Goal: Information Seeking & Learning: Compare options

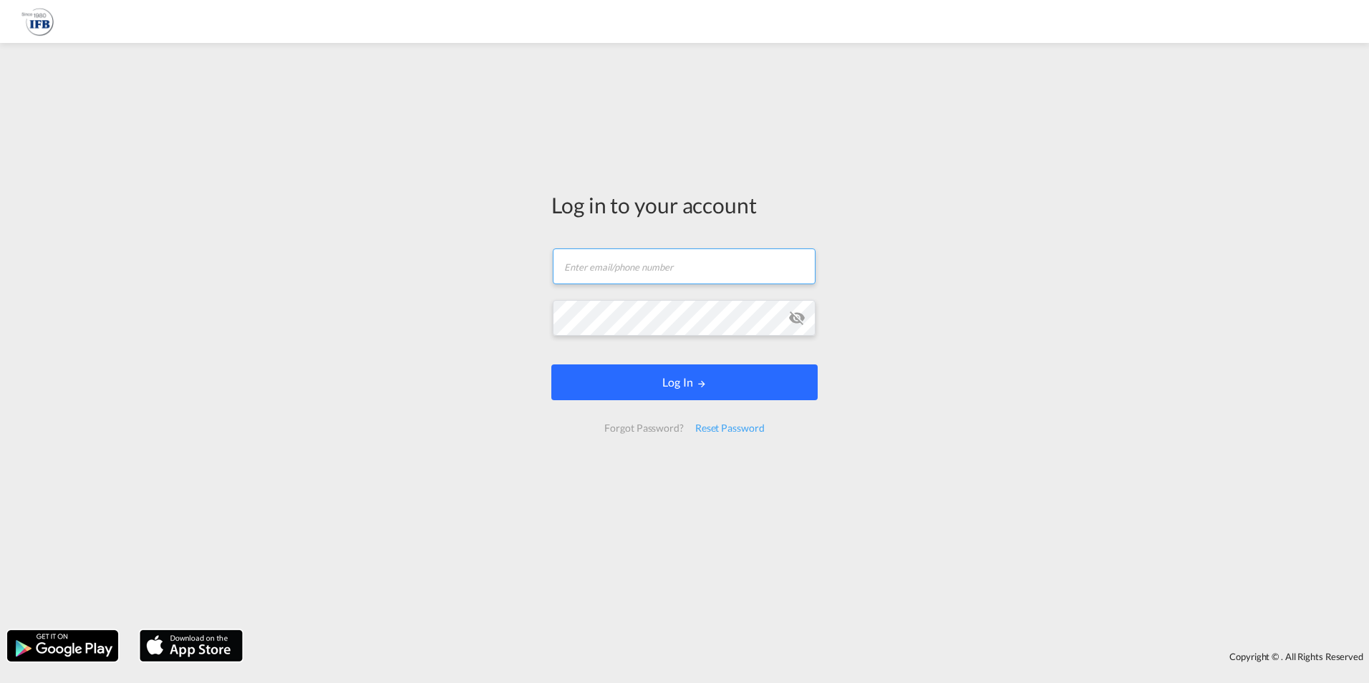
type input "[EMAIL_ADDRESS][DOMAIN_NAME]"
click at [658, 387] on button "Log In" at bounding box center [685, 383] width 266 height 36
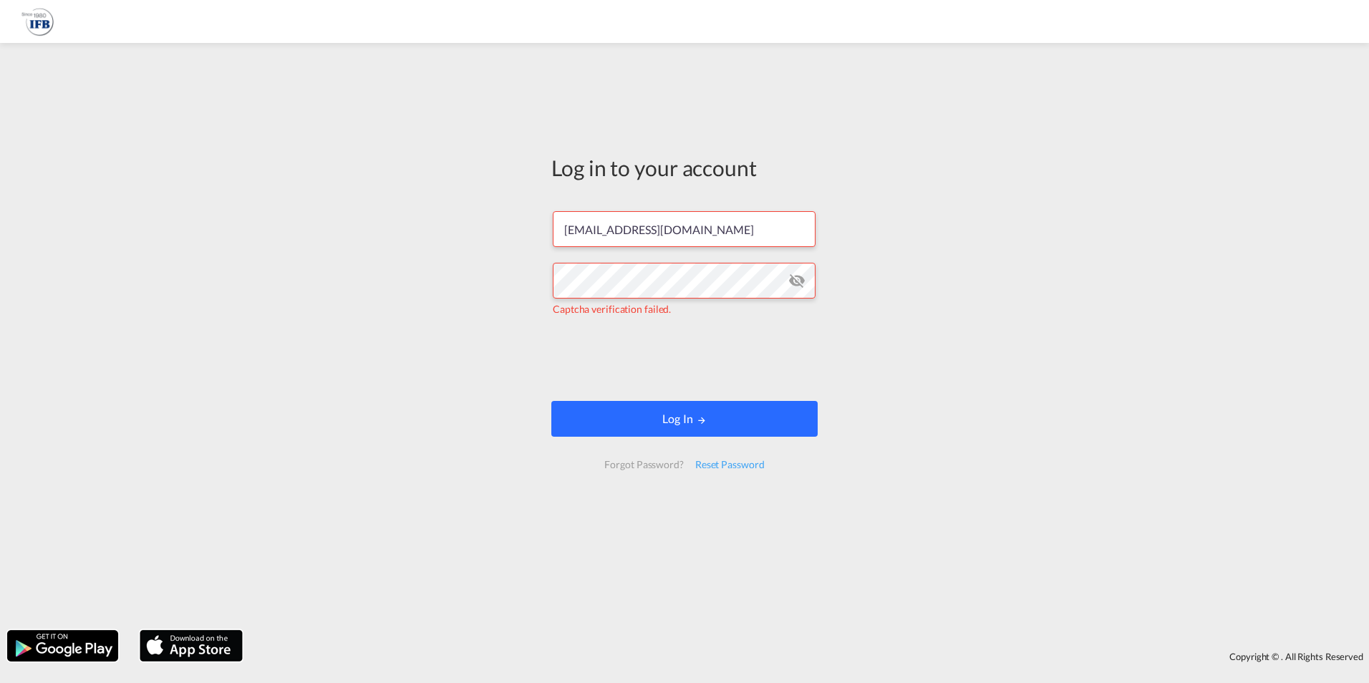
click at [658, 423] on button "Log In" at bounding box center [685, 419] width 266 height 36
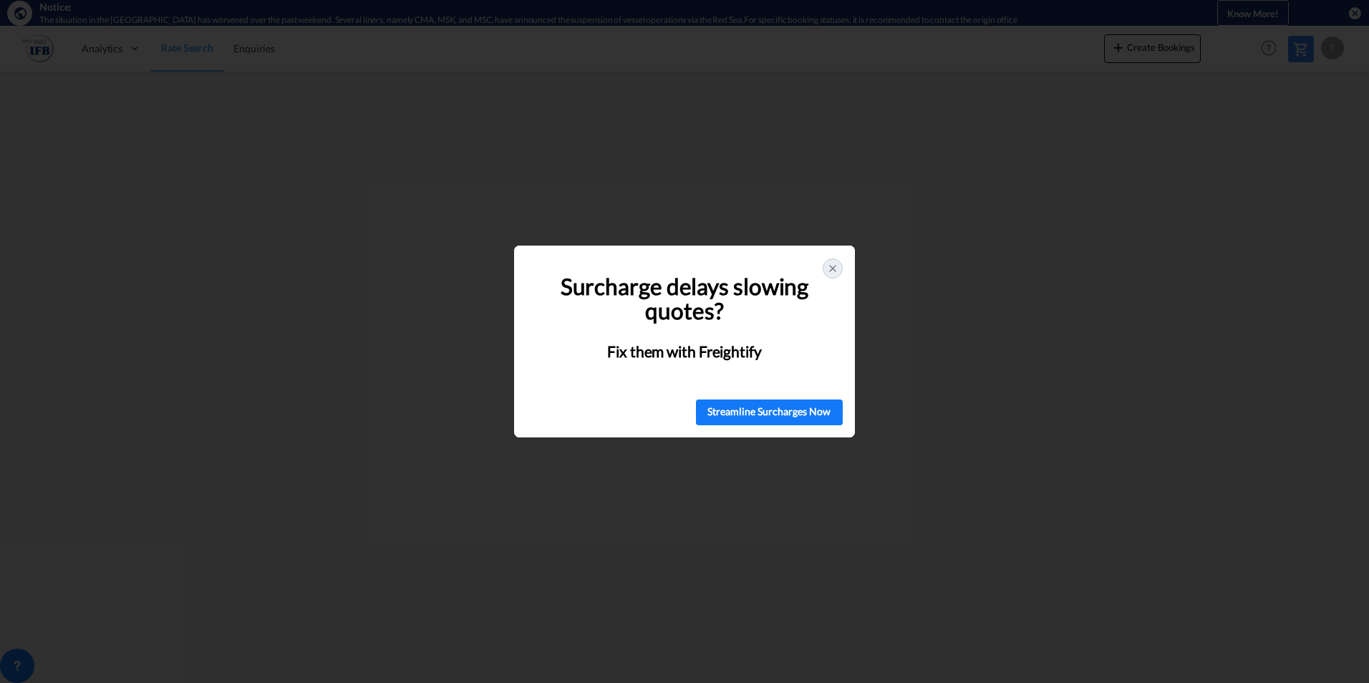
click at [841, 266] on div at bounding box center [833, 269] width 20 height 20
